Goal: Task Accomplishment & Management: Manage account settings

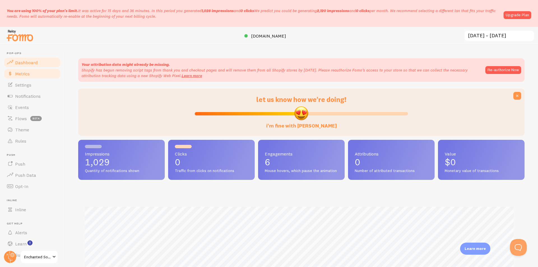
click at [21, 75] on span "Metrics" at bounding box center [22, 74] width 15 height 6
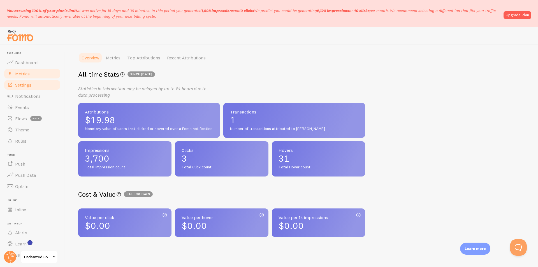
click at [22, 83] on span "Settings" at bounding box center [23, 85] width 16 height 6
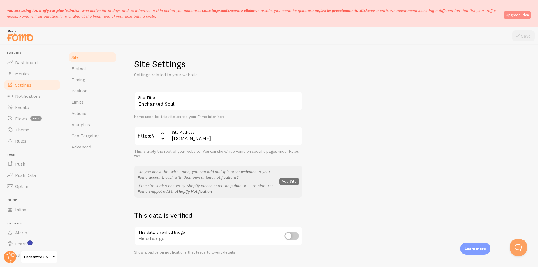
click at [516, 14] on link "Upgrade Plan" at bounding box center [517, 15] width 28 height 8
click at [26, 62] on span "Dashboard" at bounding box center [26, 63] width 22 height 6
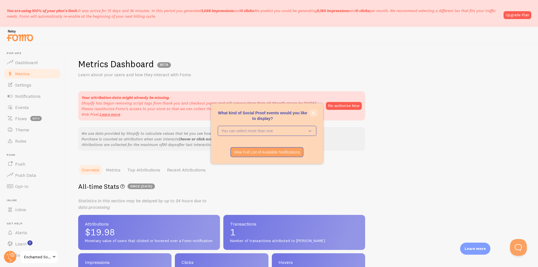
click at [313, 113] on icon "close," at bounding box center [313, 112] width 3 height 3
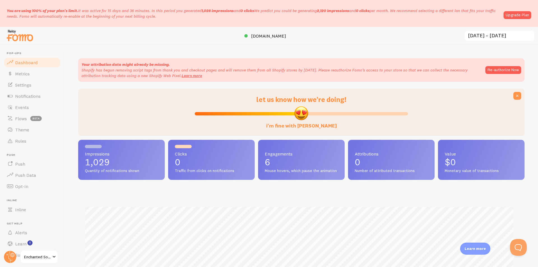
scroll to position [147, 442]
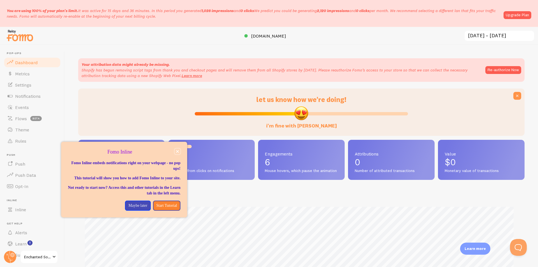
click at [177, 151] on icon "close," at bounding box center [177, 151] width 3 height 3
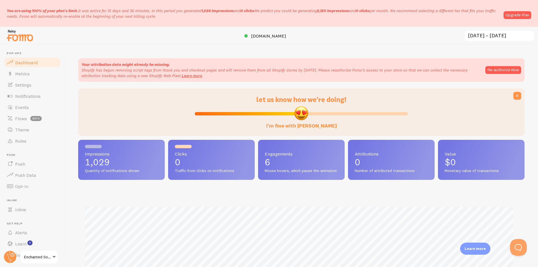
click at [55, 254] on span at bounding box center [54, 256] width 7 height 7
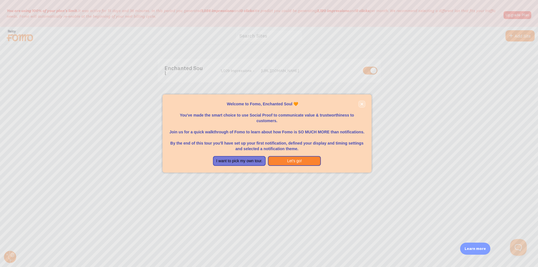
click at [361, 104] on icon "close," at bounding box center [361, 103] width 3 height 3
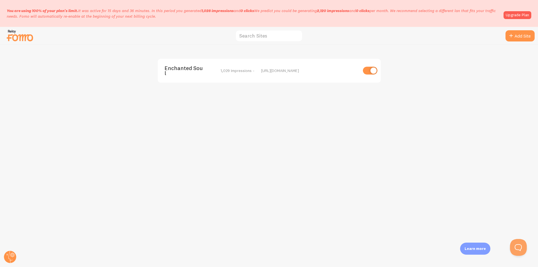
click at [368, 70] on input "checkbox" at bounding box center [370, 71] width 15 height 8
checkbox input "false"
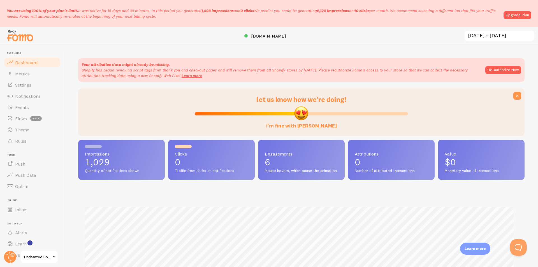
scroll to position [147, 442]
